Goal: Task Accomplishment & Management: Manage account settings

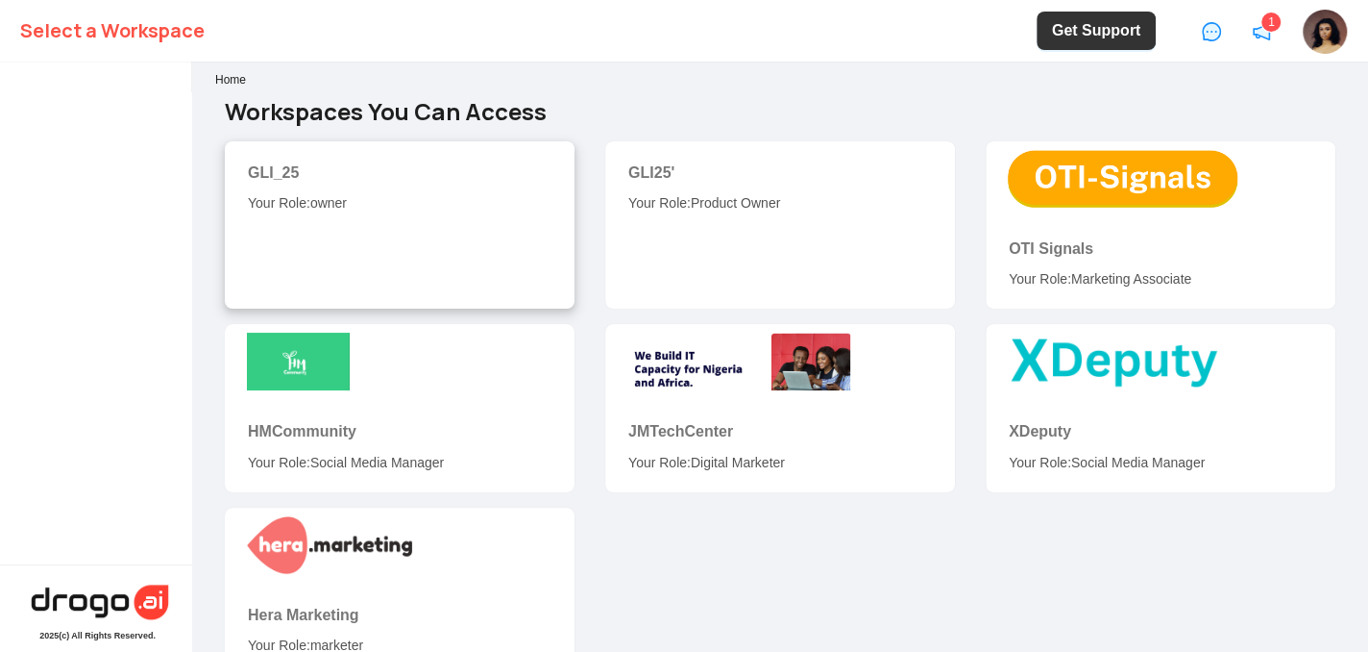
click at [331, 165] on div "GLI_25" at bounding box center [400, 172] width 304 height 24
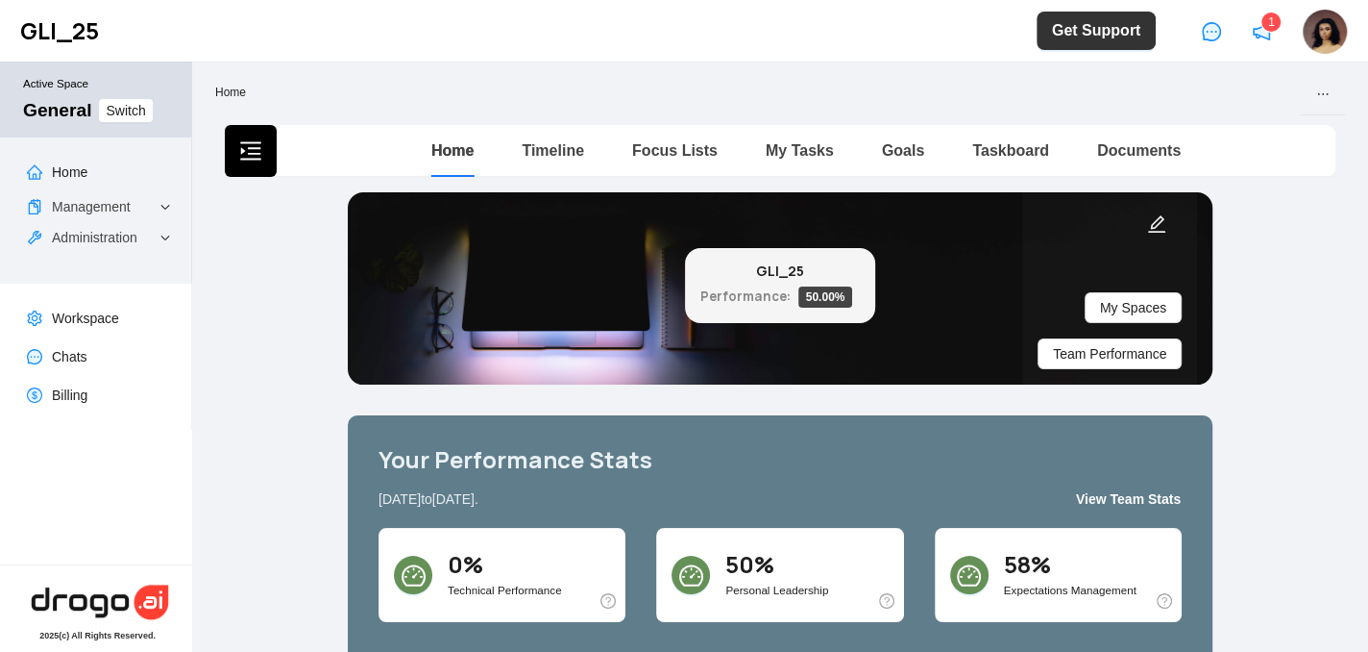
scroll to position [3, 0]
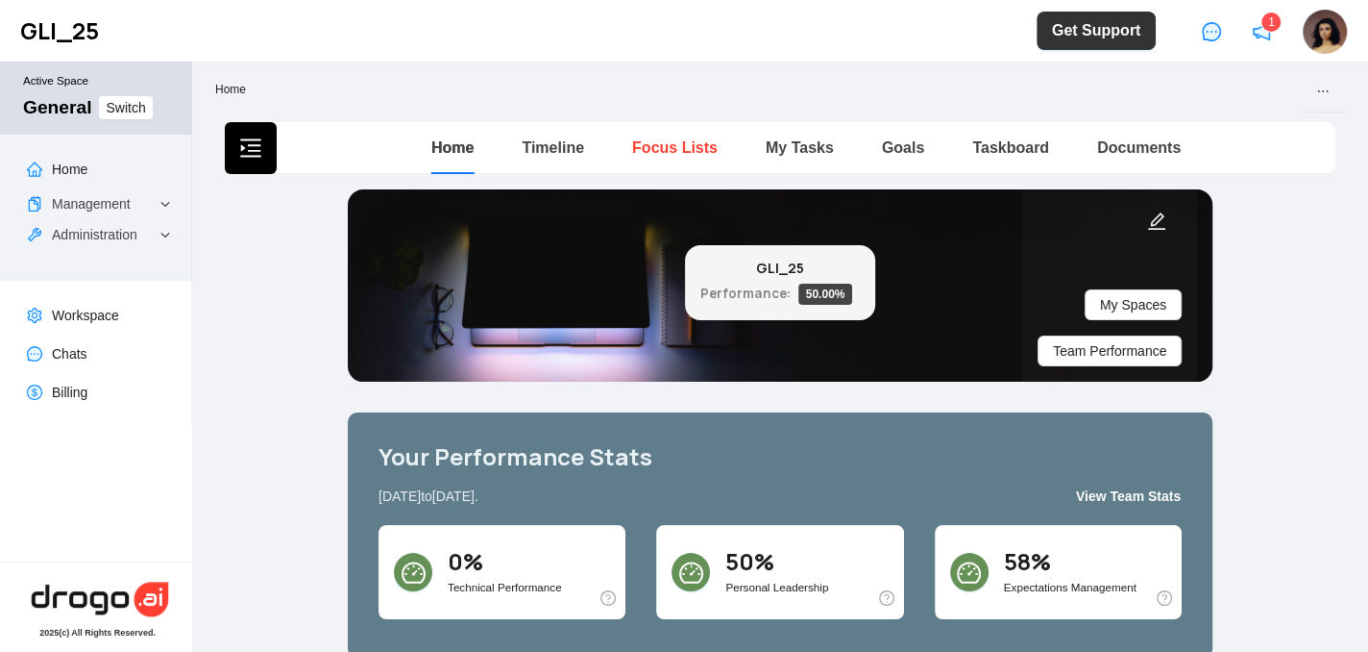
click at [658, 145] on link "Focus Lists" at bounding box center [675, 147] width 86 height 16
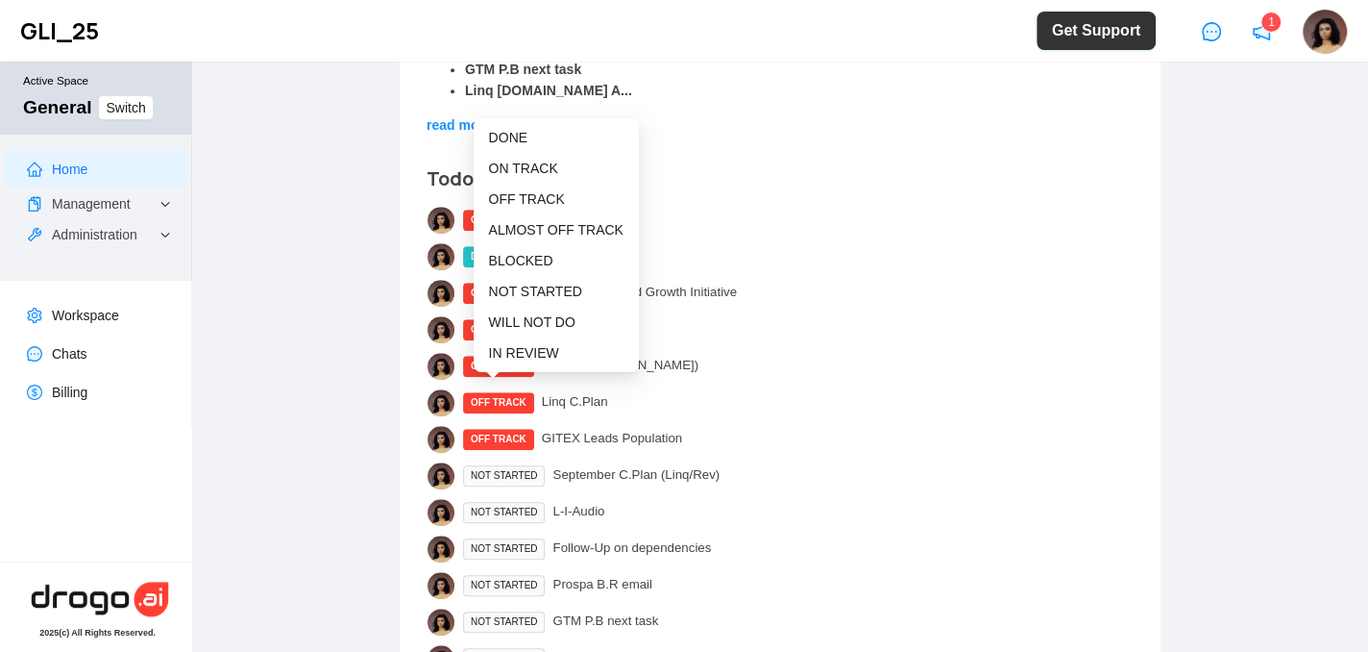
scroll to position [950, 0]
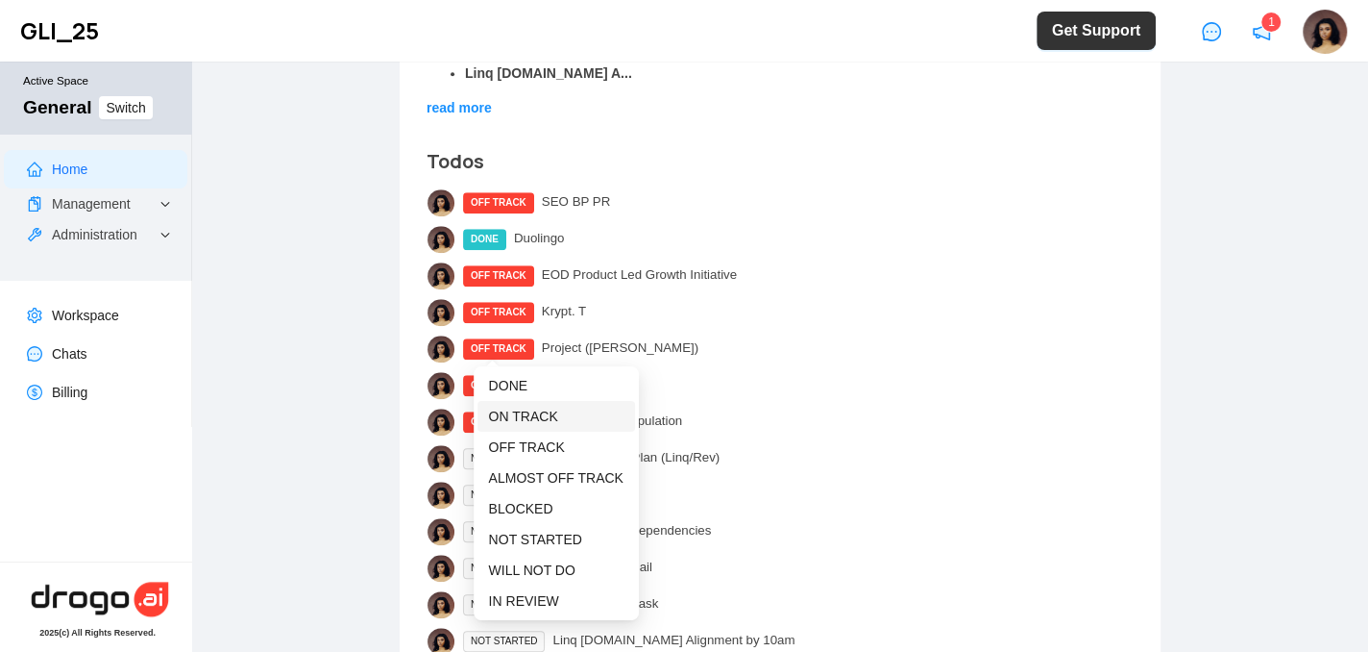
click at [521, 413] on span "ON TRACK" at bounding box center [523, 415] width 69 height 15
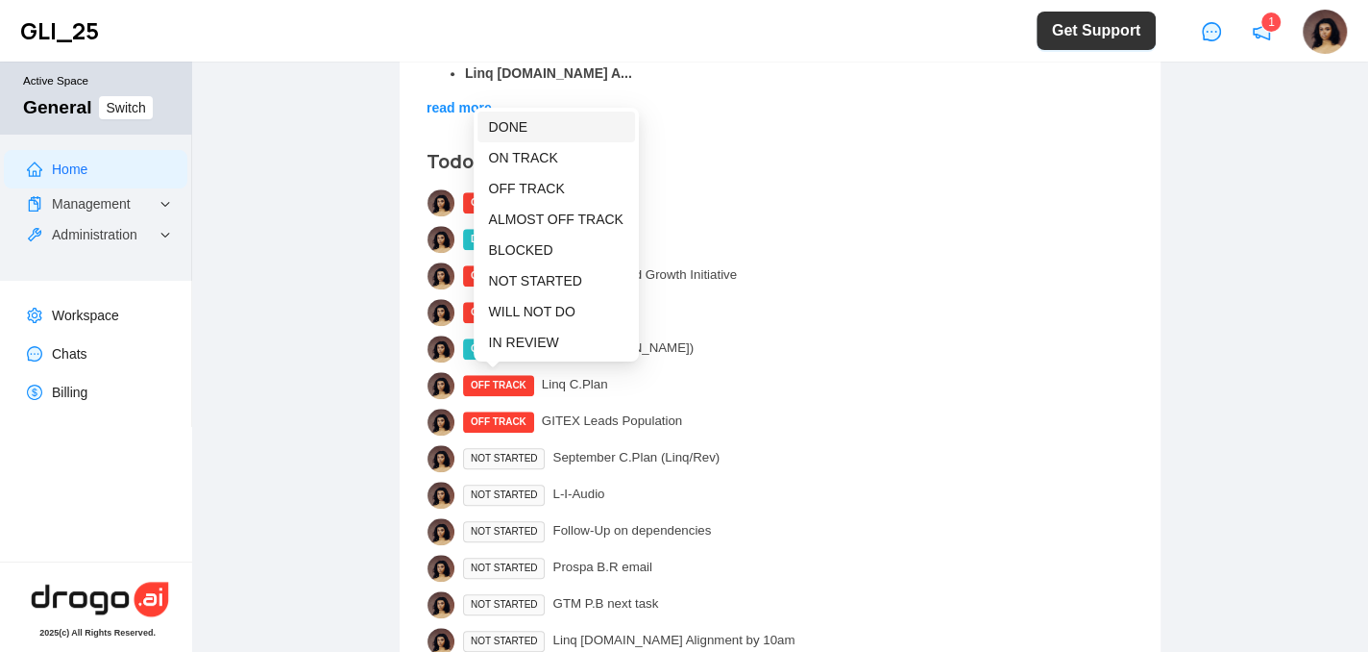
click at [513, 126] on span "DONE" at bounding box center [508, 126] width 38 height 15
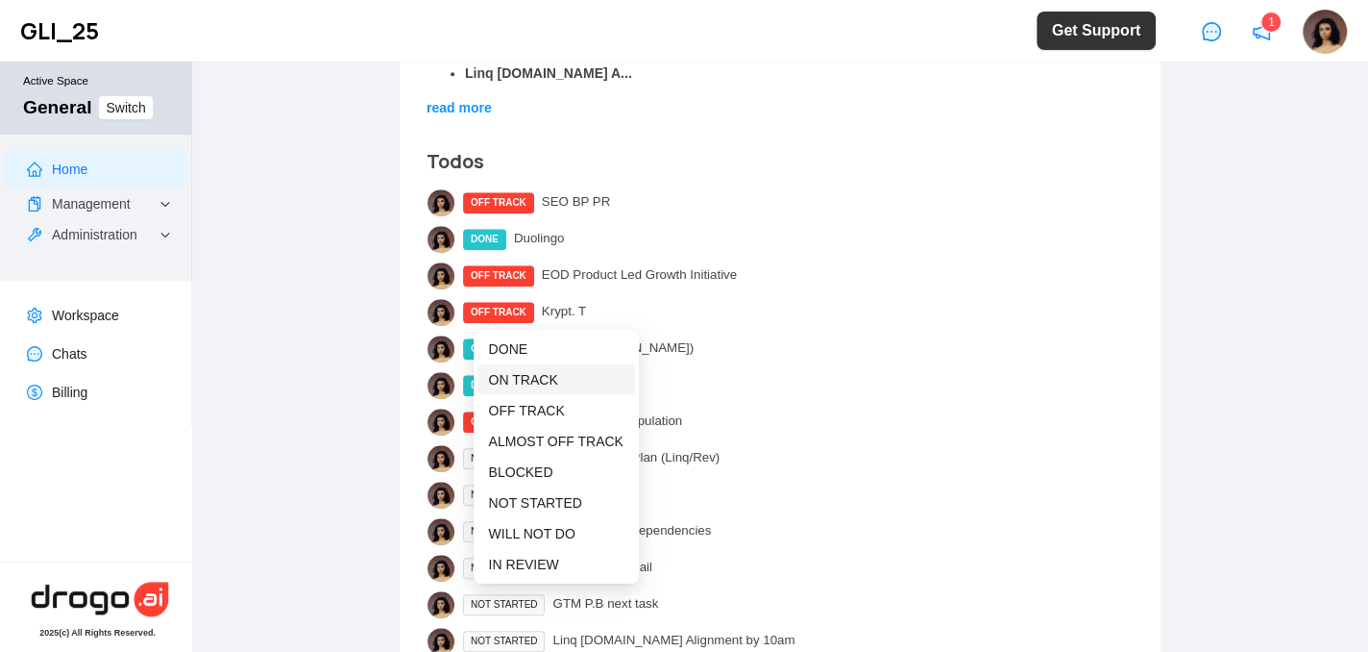
click at [510, 367] on li "ON TRACK" at bounding box center [557, 379] width 158 height 31
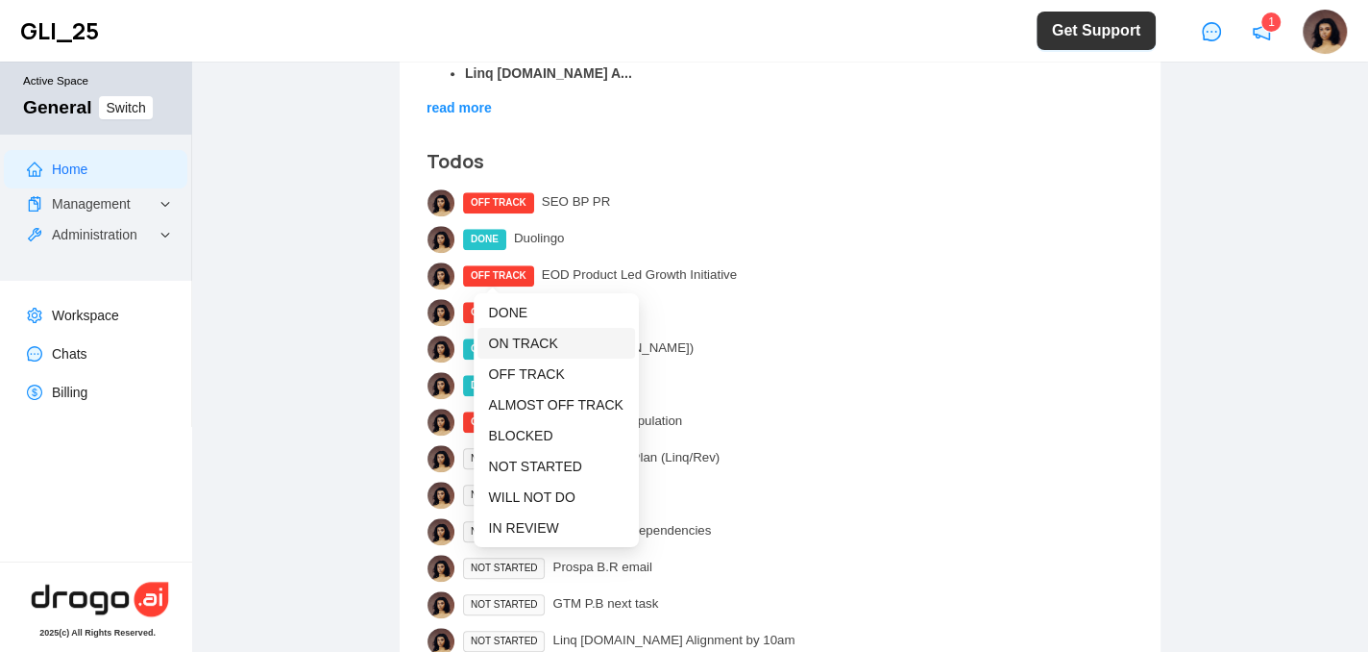
click at [513, 335] on span "ON TRACK" at bounding box center [523, 342] width 69 height 15
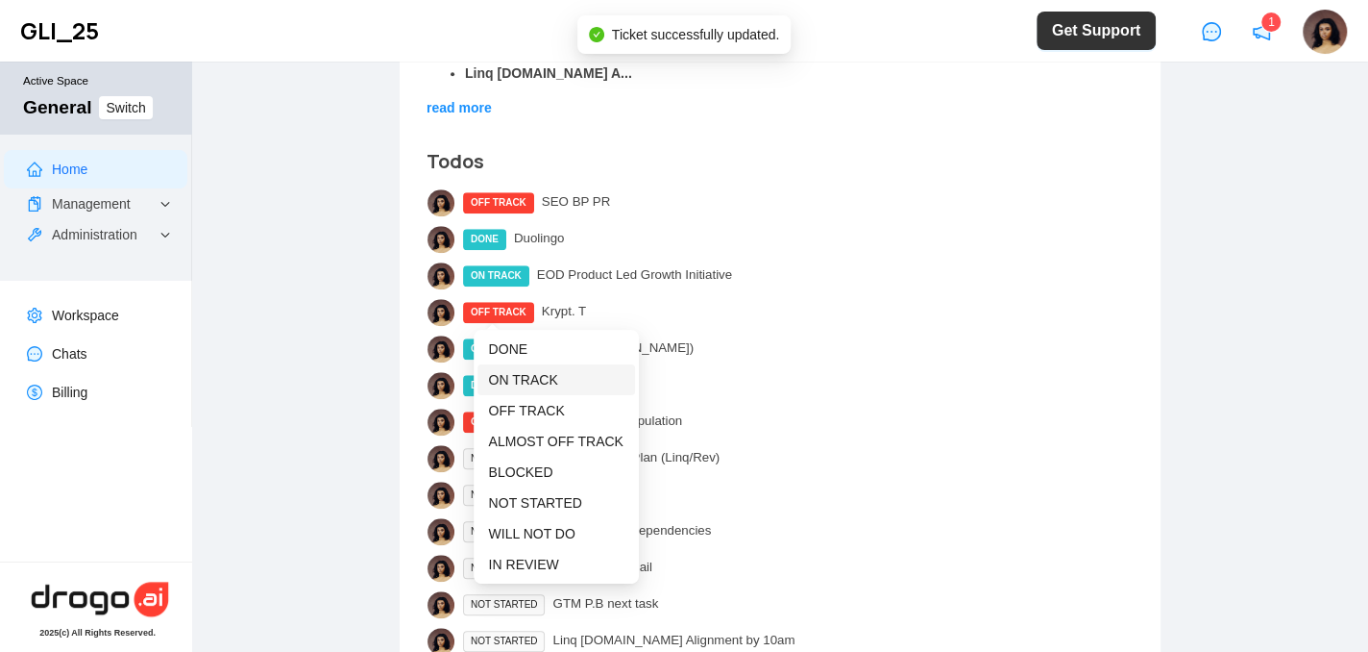
click at [516, 375] on span "ON TRACK" at bounding box center [523, 379] width 69 height 15
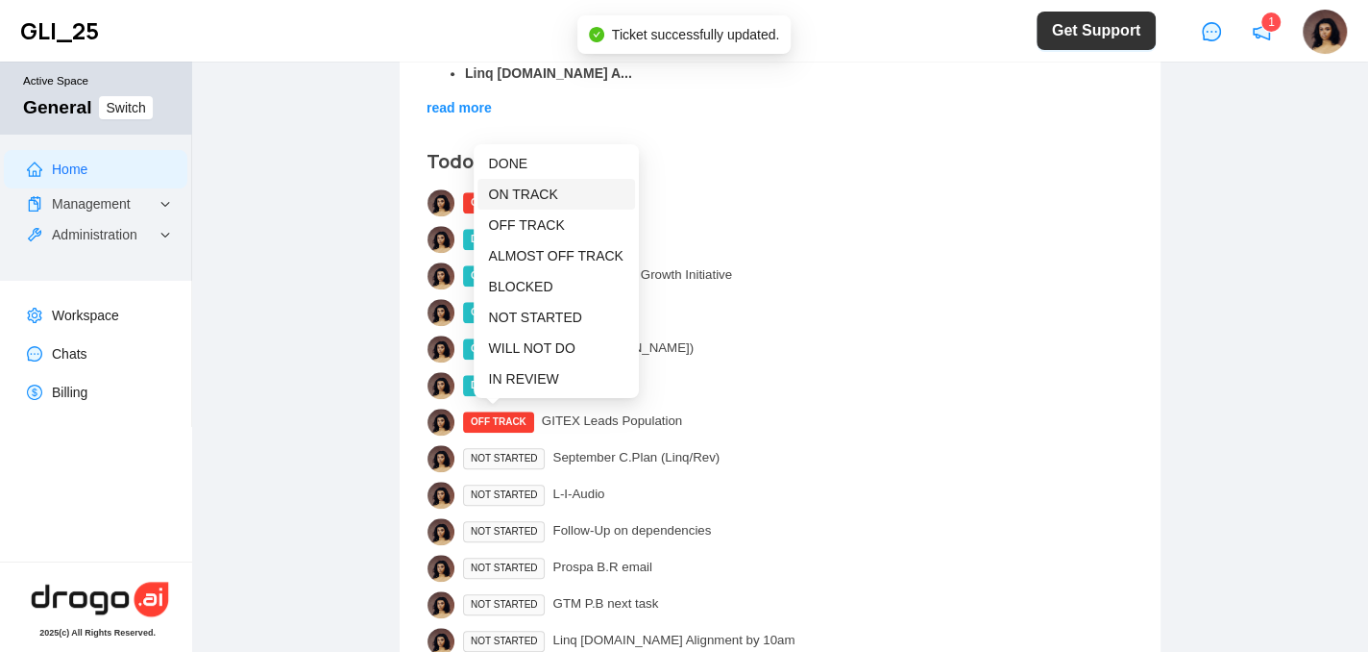
click at [514, 196] on span "ON TRACK" at bounding box center [523, 193] width 69 height 15
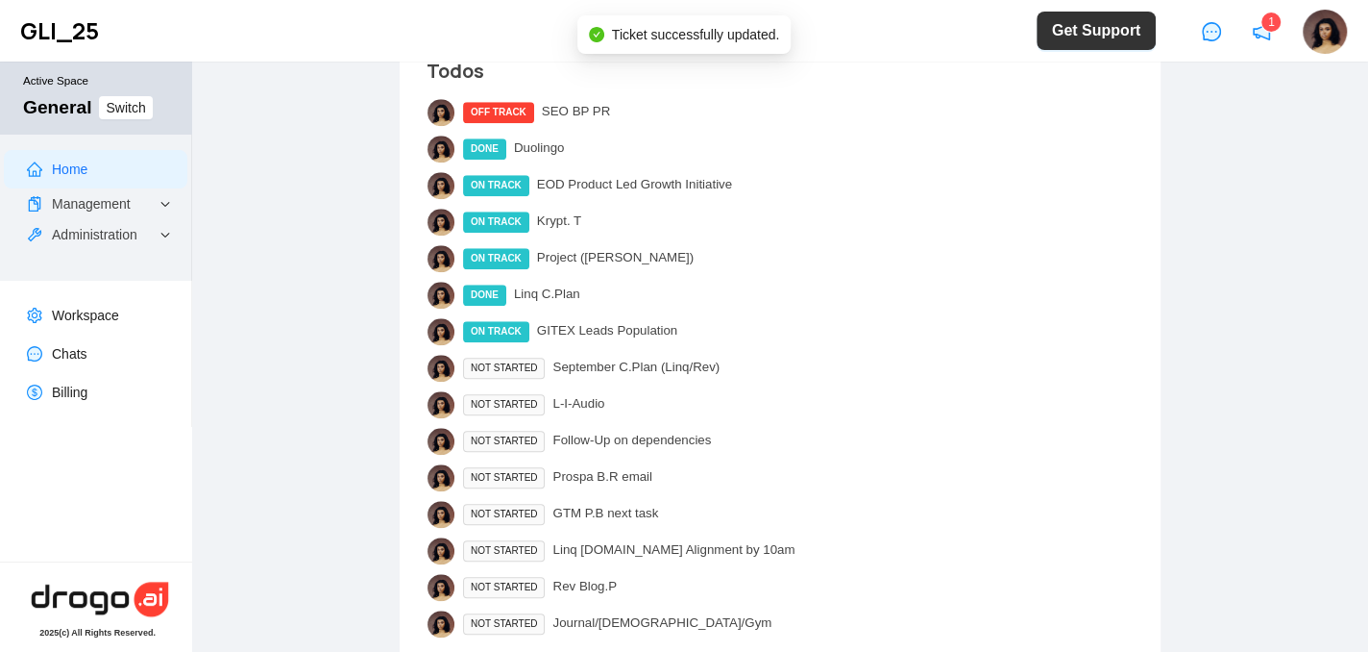
scroll to position [1048, 0]
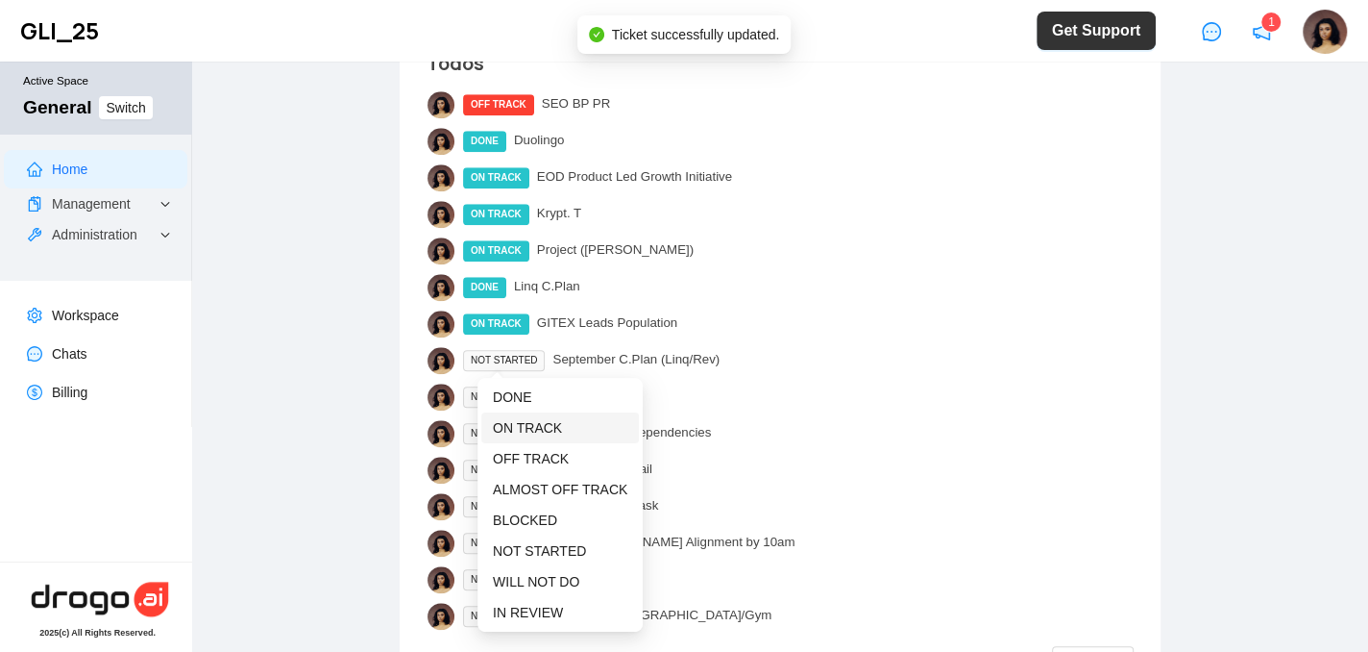
click at [516, 420] on span "ON TRACK" at bounding box center [527, 427] width 69 height 15
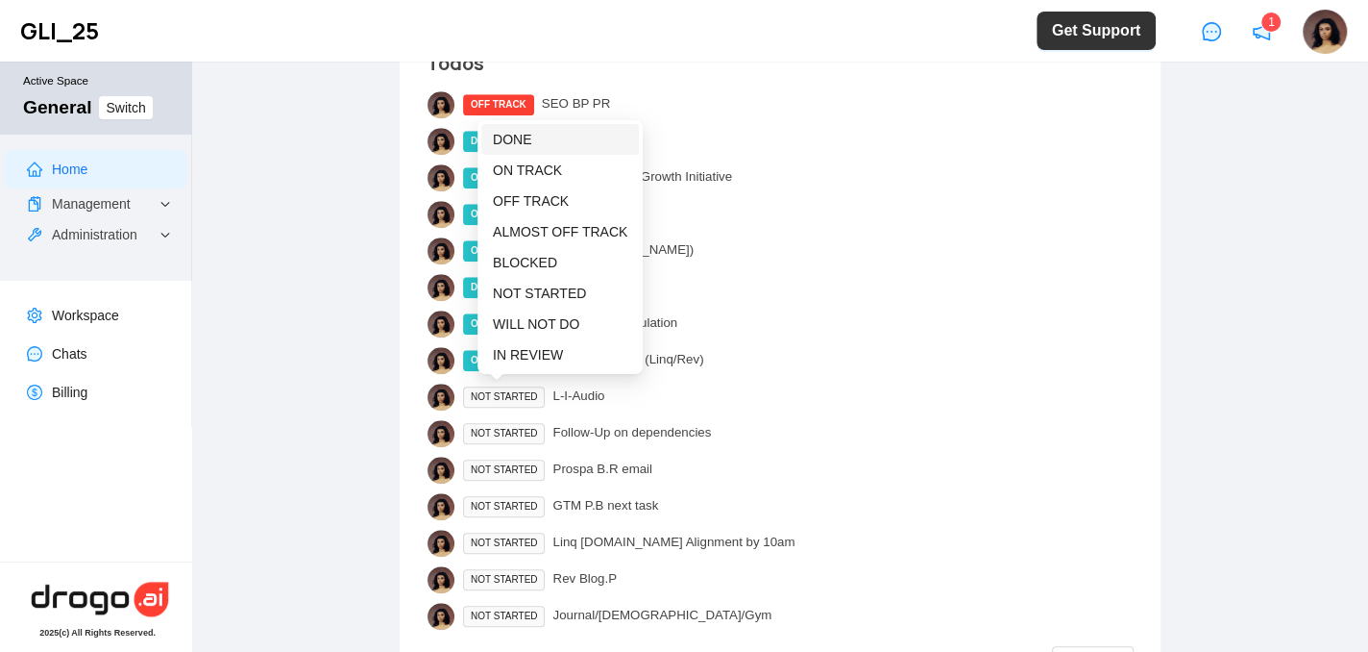
click at [516, 136] on span "DONE" at bounding box center [512, 139] width 38 height 15
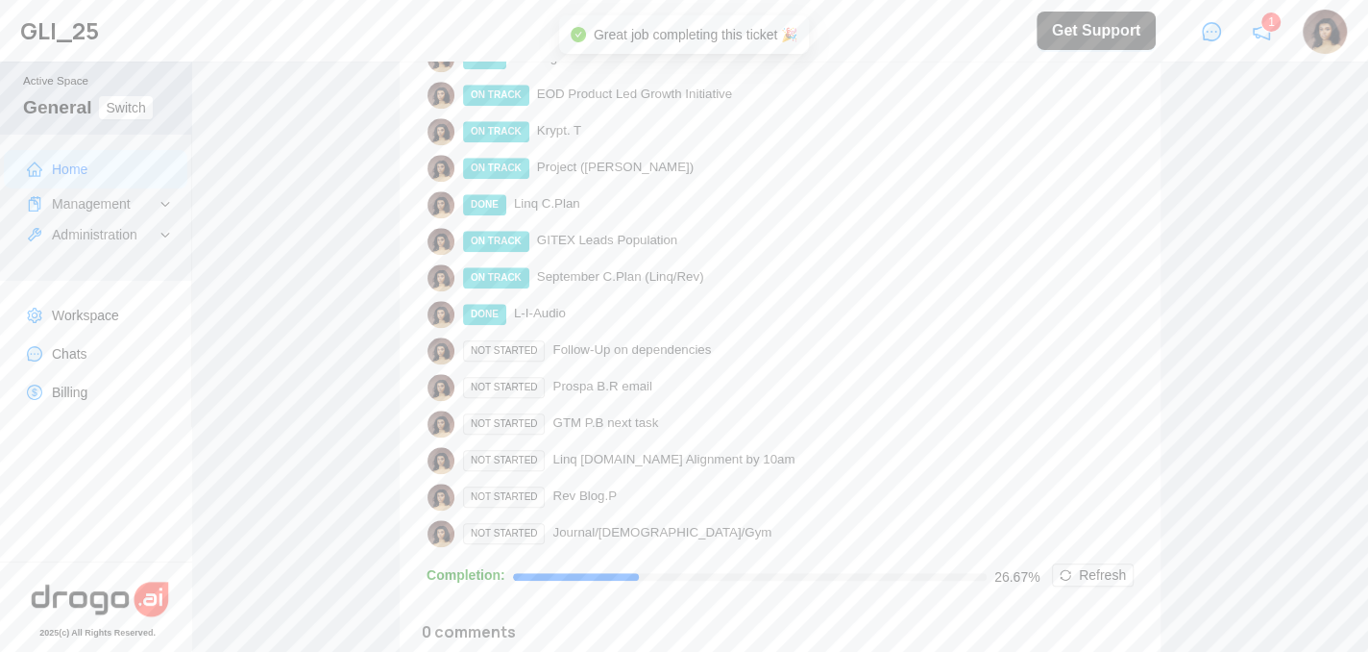
scroll to position [1133, 0]
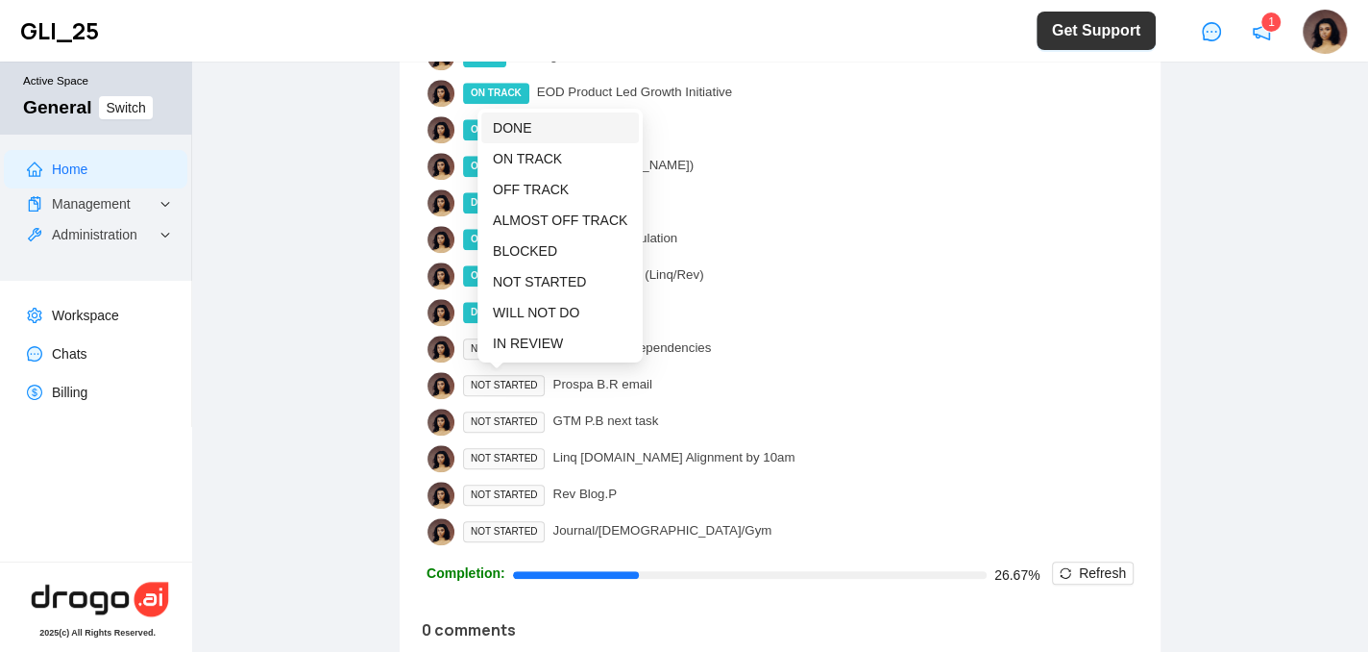
click at [504, 126] on span "DONE" at bounding box center [512, 127] width 38 height 15
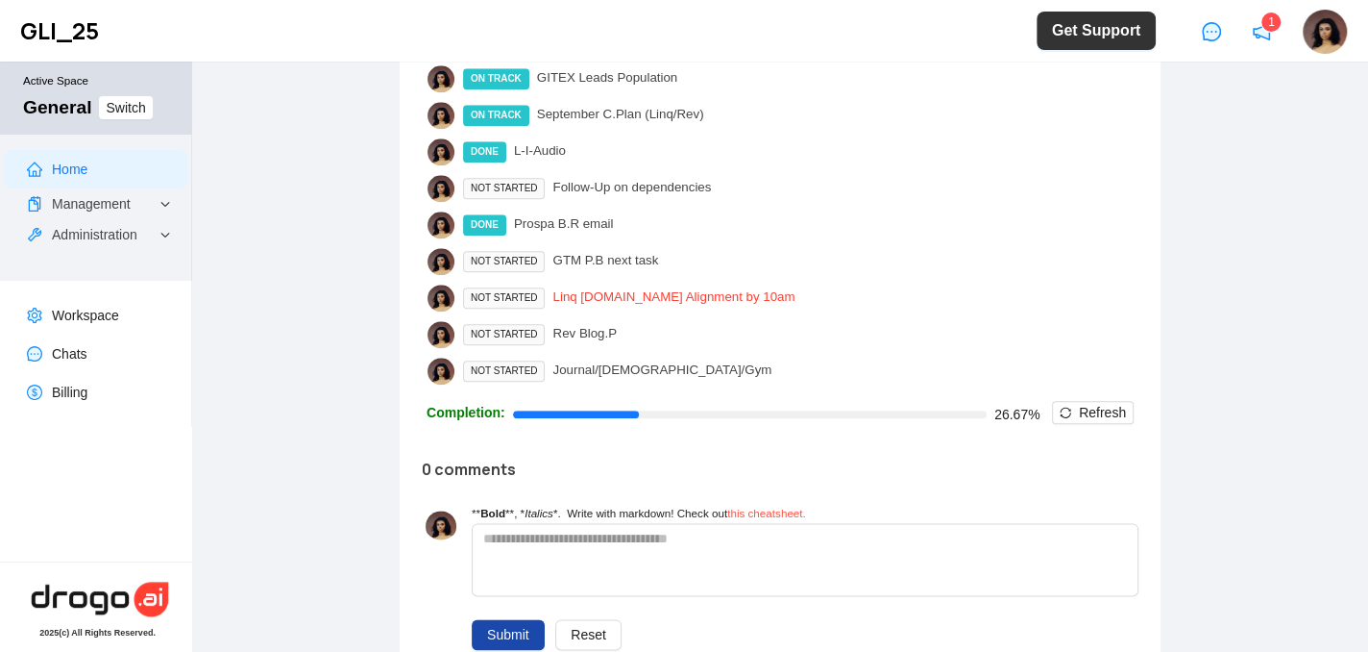
scroll to position [1296, 0]
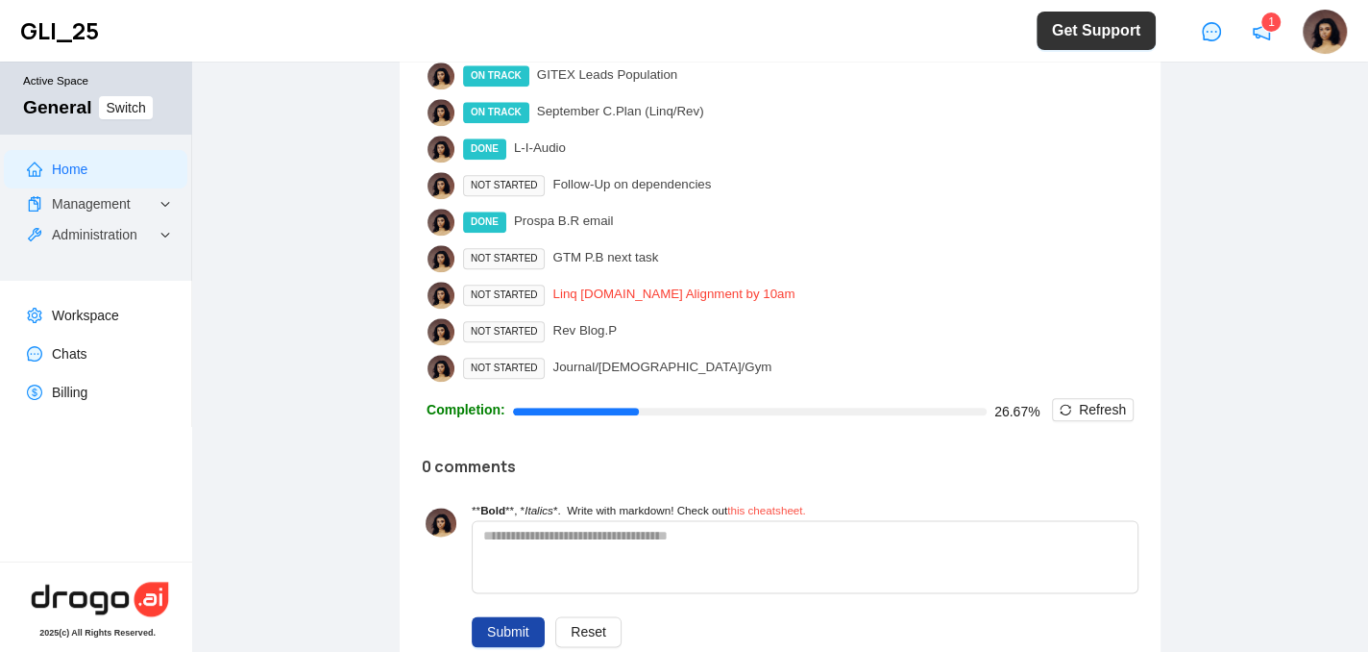
click at [639, 284] on div "Linq C.Team Alignment by 10am" at bounding box center [674, 294] width 242 height 21
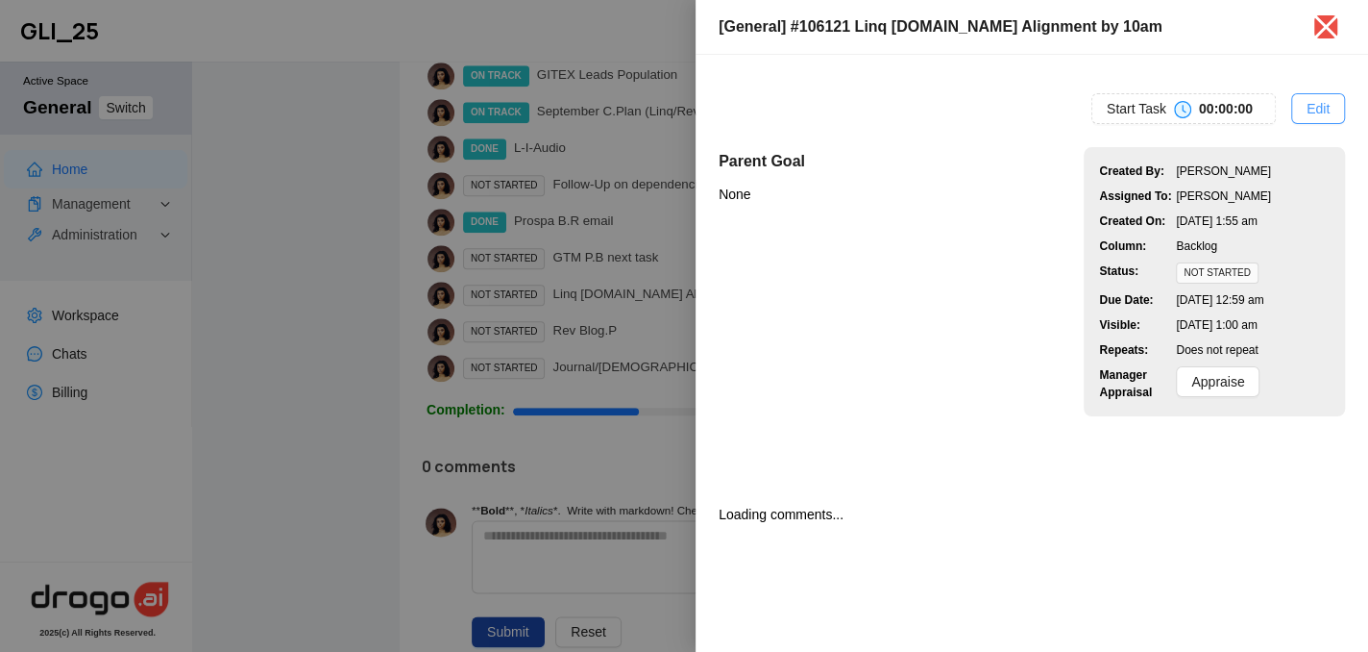
click at [1326, 115] on span "Edit" at bounding box center [1318, 108] width 23 height 21
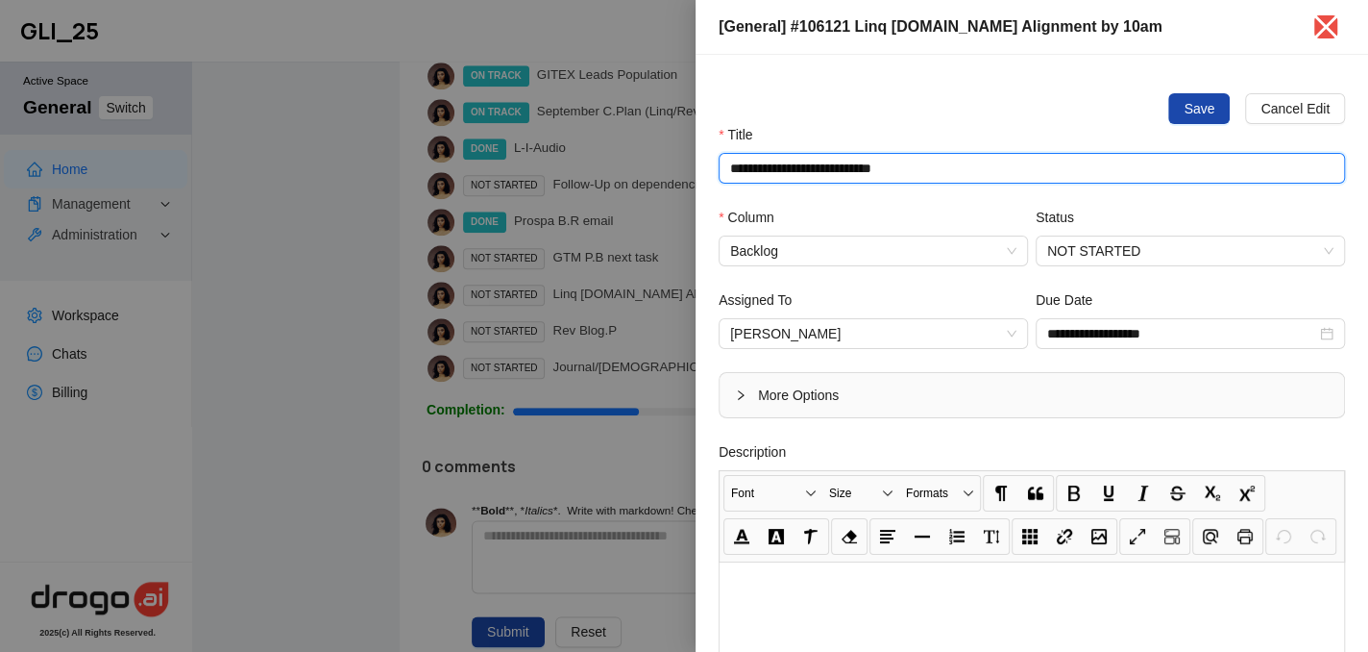
click at [954, 164] on input "**********" at bounding box center [1032, 168] width 627 height 31
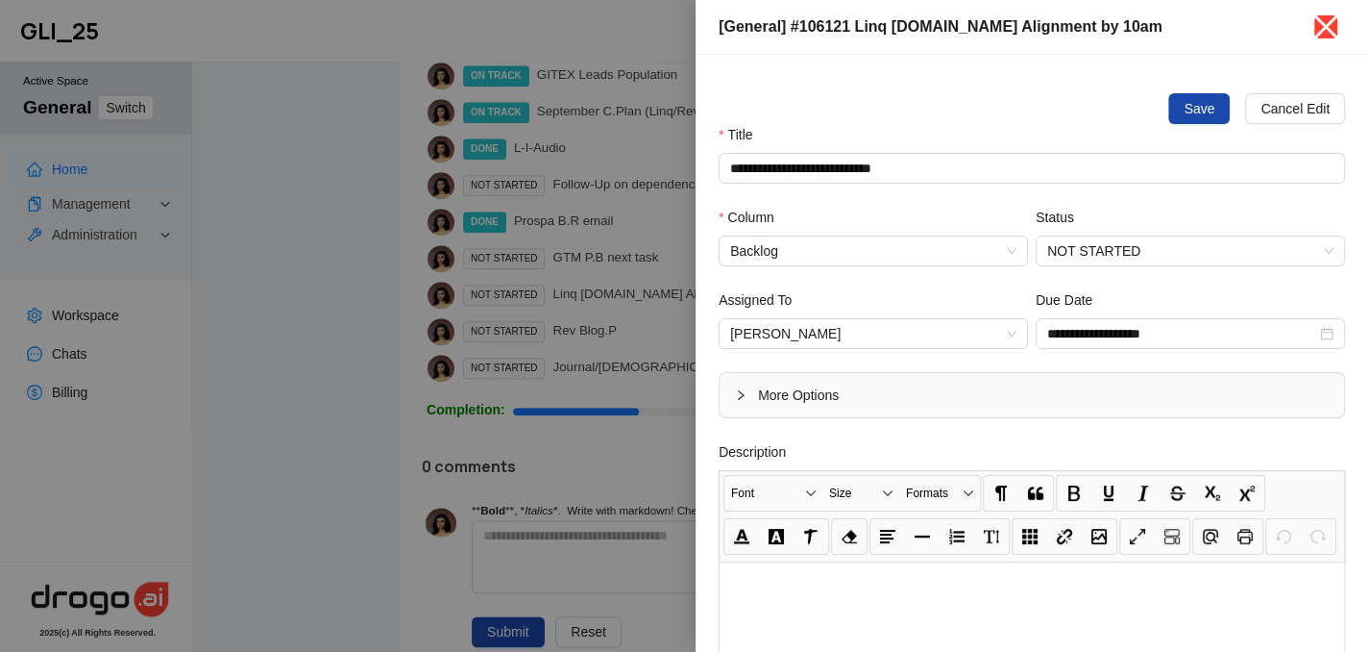
click at [1332, 29] on icon "close" at bounding box center [1326, 27] width 31 height 31
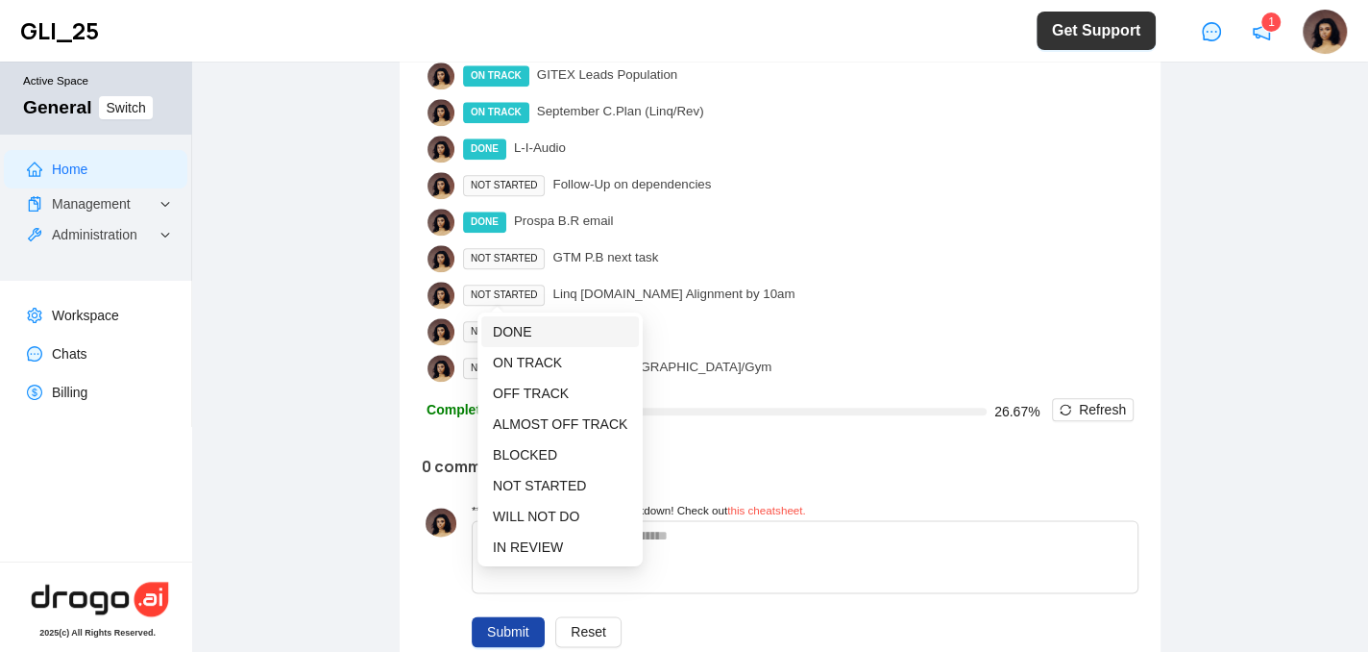
click at [504, 332] on span "DONE" at bounding box center [512, 331] width 38 height 15
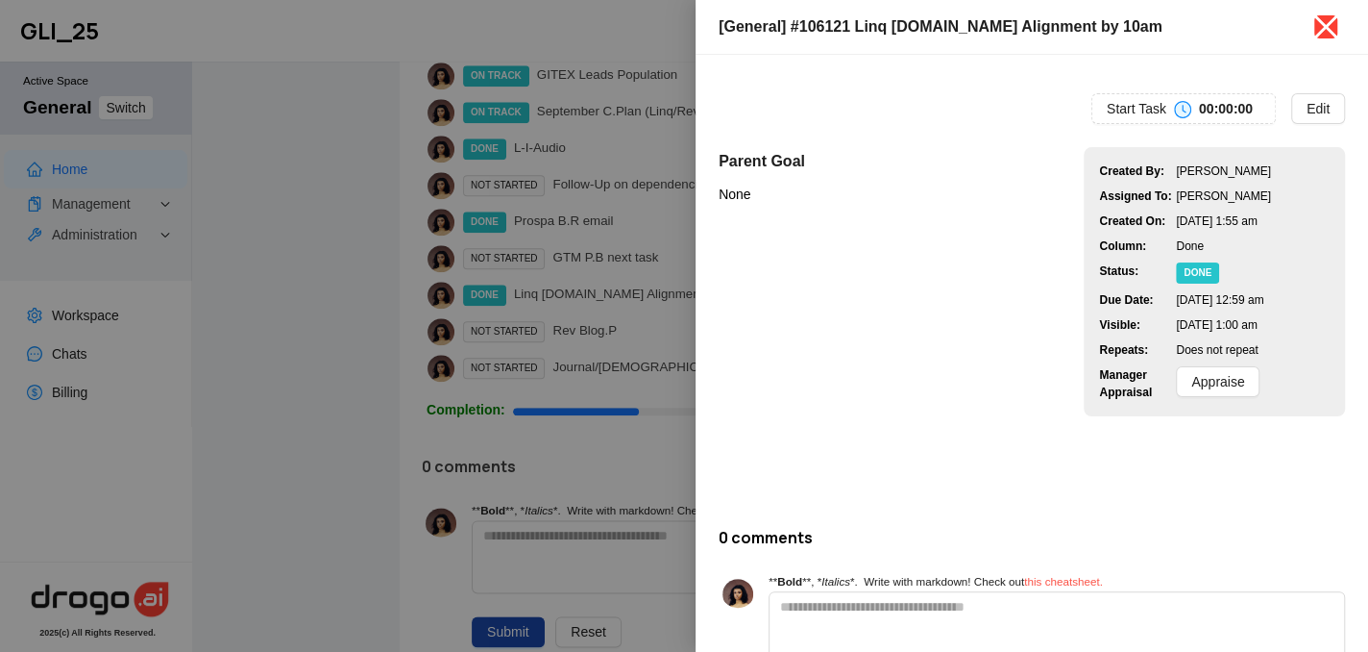
click at [1326, 20] on icon "close" at bounding box center [1326, 27] width 31 height 31
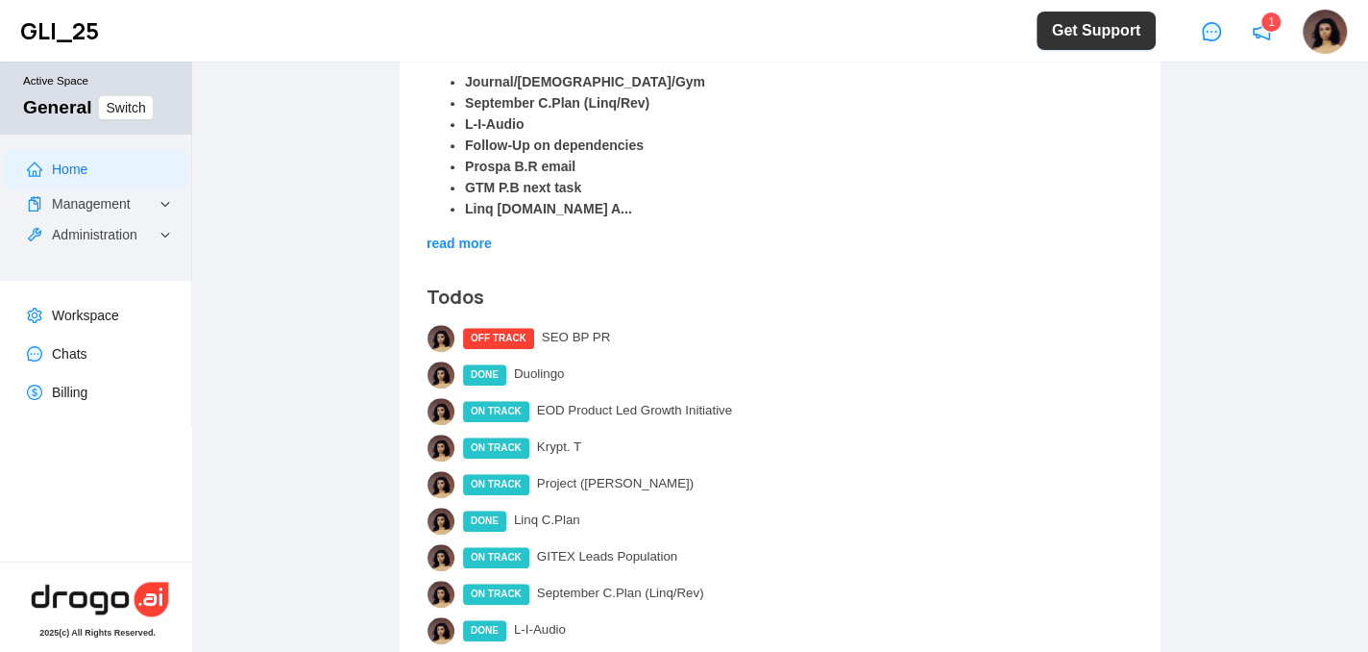
scroll to position [813, 0]
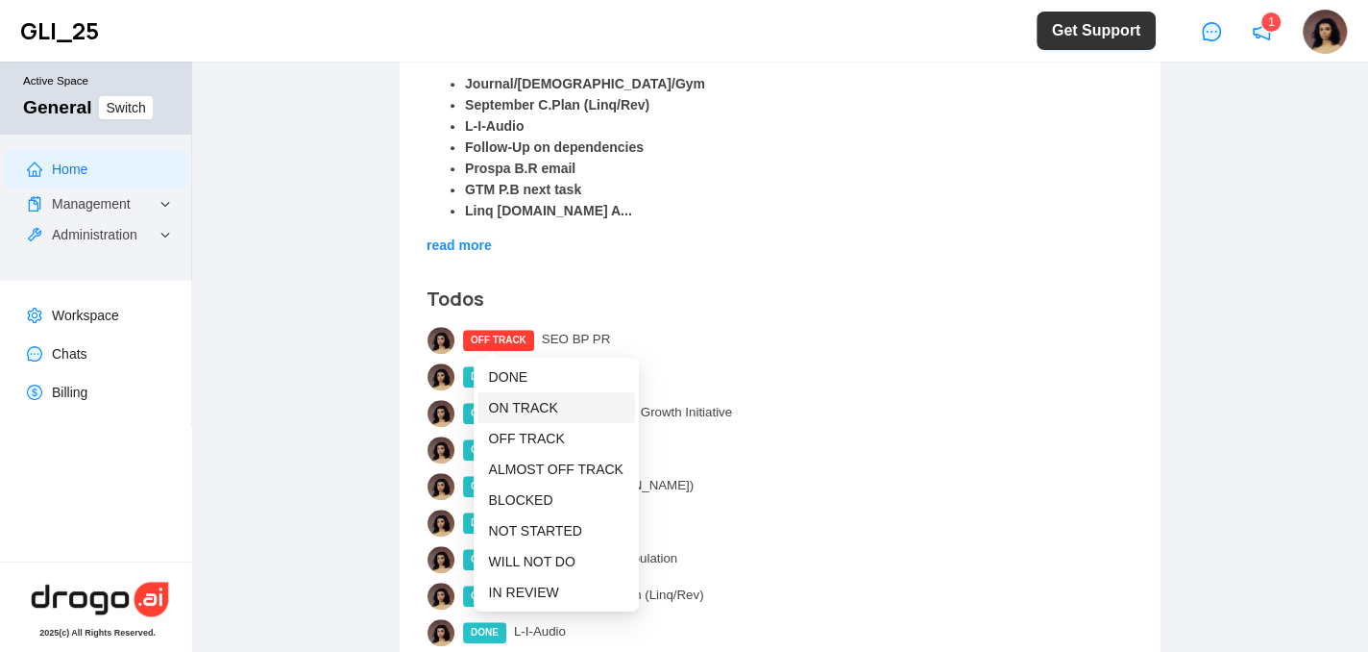
click at [524, 409] on span "ON TRACK" at bounding box center [523, 407] width 69 height 15
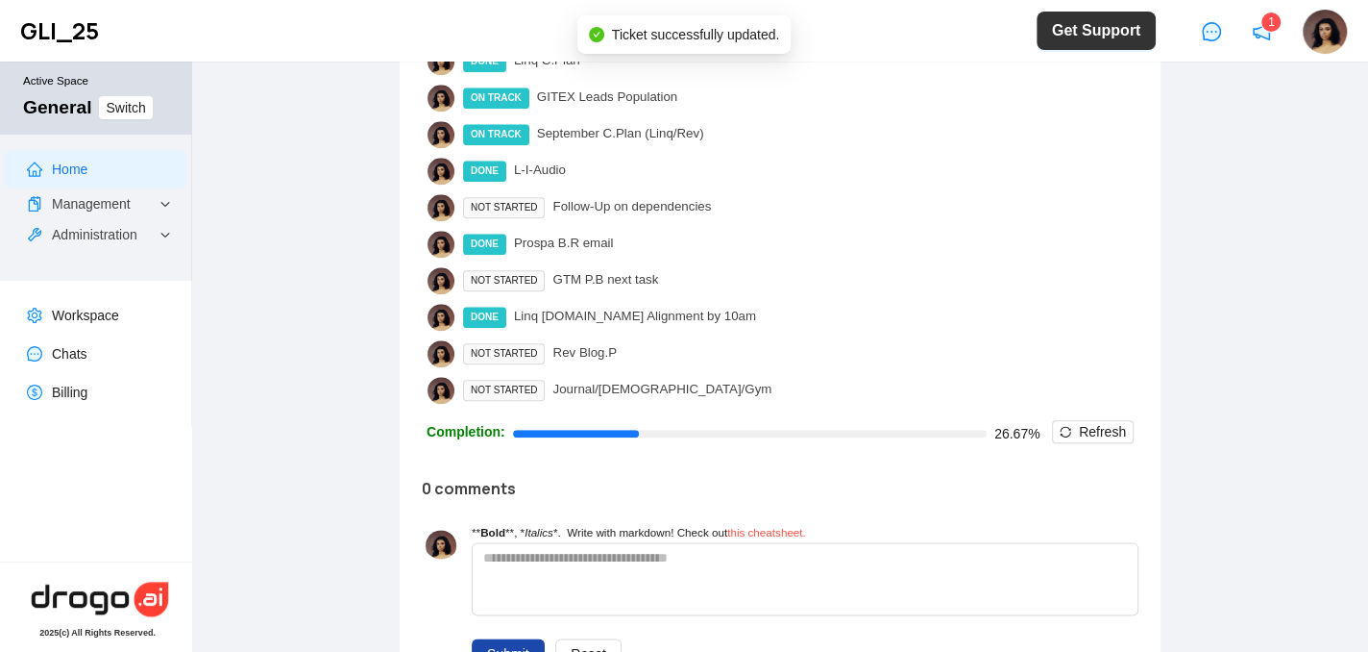
scroll to position [1169, 0]
